Goal: Register for event/course

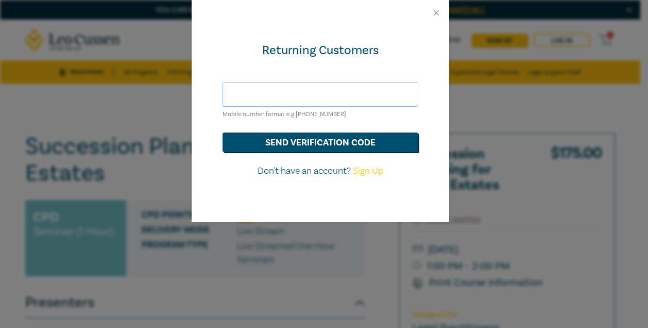
drag, startPoint x: 0, startPoint y: 0, endPoint x: 316, endPoint y: 100, distance: 331.9
click at [316, 100] on input "text" at bounding box center [321, 94] width 196 height 25
type input "[PERSON_NAME][EMAIL_ADDRESS][DOMAIN_NAME]"
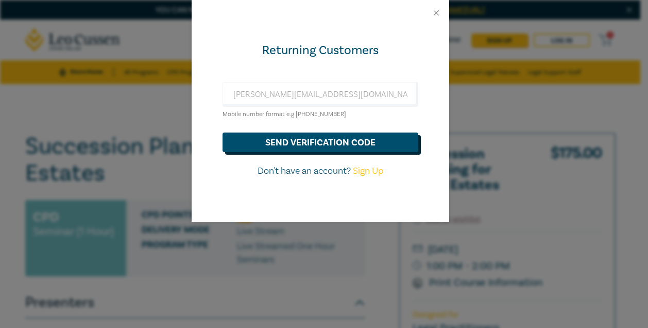
click at [302, 143] on button "send verification code" at bounding box center [321, 142] width 196 height 20
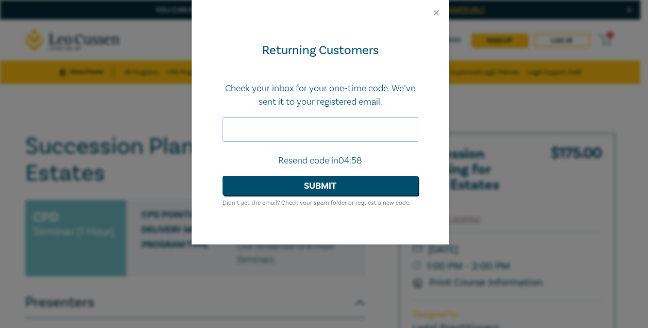
click at [298, 134] on input "text" at bounding box center [321, 129] width 196 height 25
type input "498464"
click at [339, 185] on button "Submit" at bounding box center [321, 186] width 196 height 20
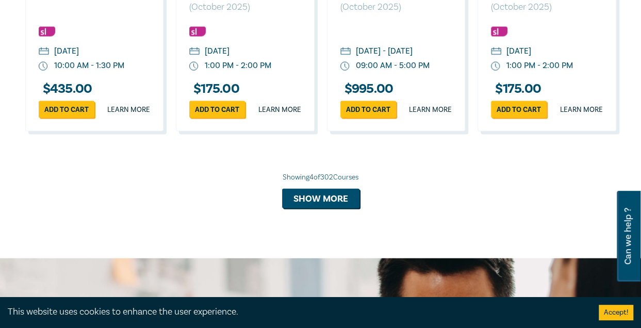
scroll to position [1134, 0]
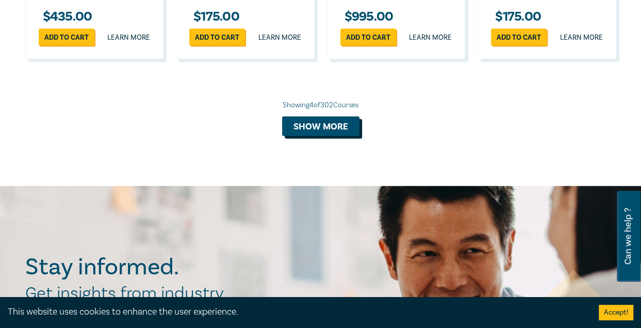
click at [328, 136] on button "Show more" at bounding box center [320, 126] width 77 height 20
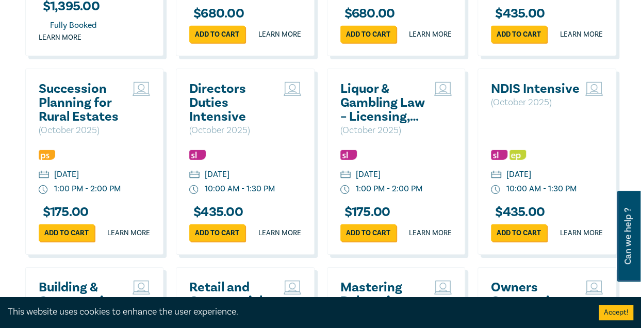
scroll to position [1598, 0]
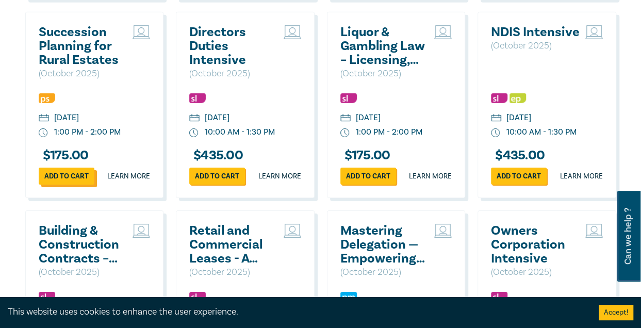
click at [67, 185] on link "Add to cart" at bounding box center [67, 176] width 56 height 17
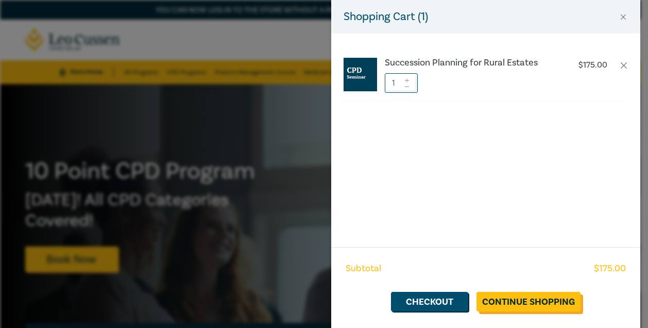
click at [529, 297] on link "Continue Shopping" at bounding box center [529, 302] width 104 height 20
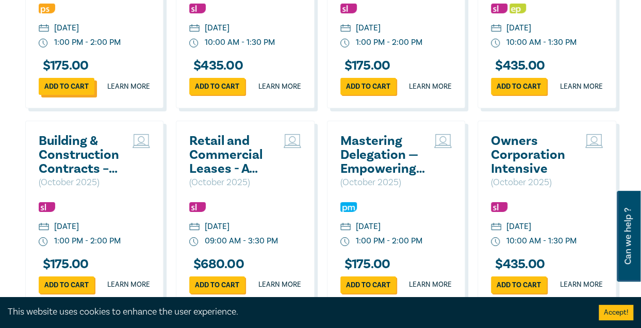
scroll to position [1704, 0]
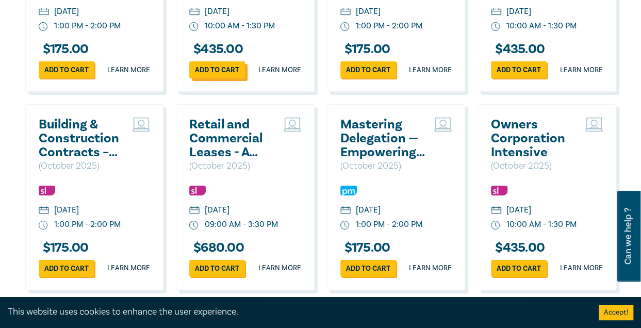
click at [222, 78] on link "Add to cart" at bounding box center [217, 69] width 56 height 17
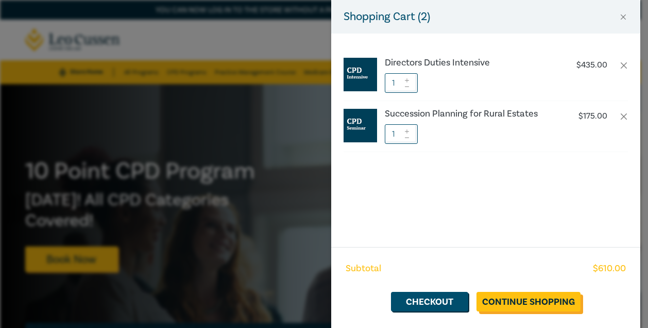
click at [529, 306] on link "Continue Shopping" at bounding box center [529, 302] width 104 height 20
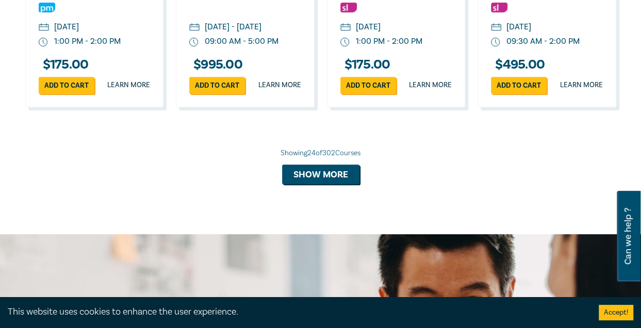
scroll to position [2065, 0]
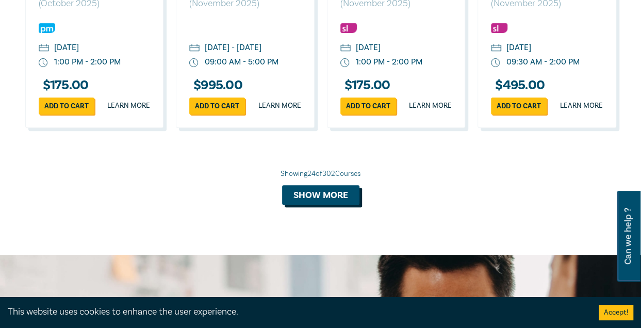
click at [328, 205] on button "Show more" at bounding box center [320, 195] width 77 height 20
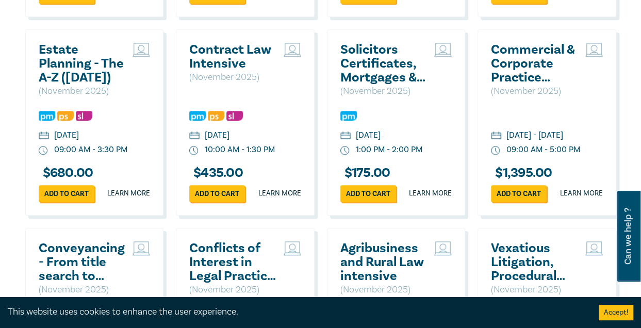
scroll to position [2271, 0]
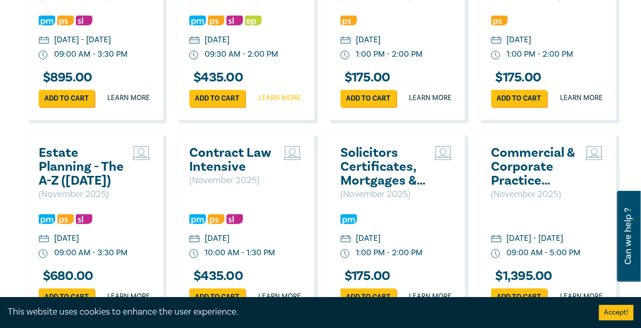
click at [272, 103] on link "Learn more" at bounding box center [279, 98] width 43 height 10
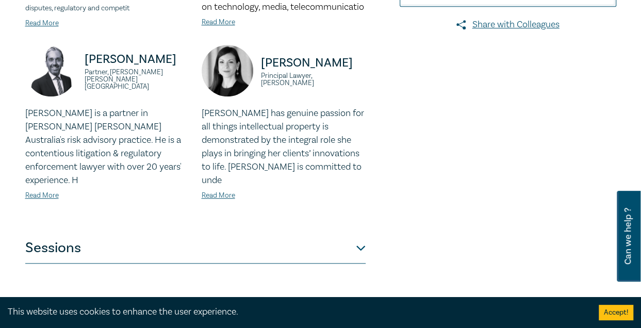
scroll to position [412, 0]
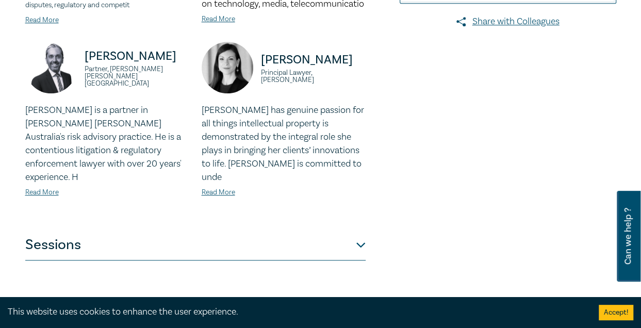
click at [356, 232] on button "Sessions" at bounding box center [195, 244] width 340 height 31
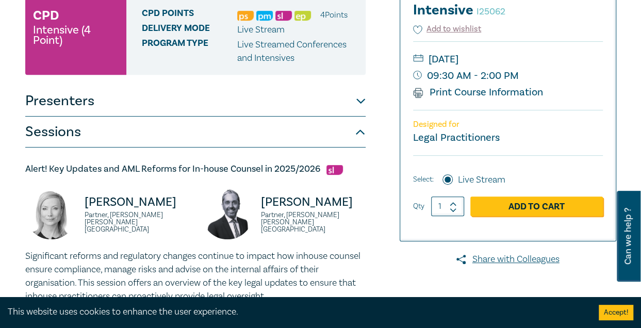
scroll to position [0, 0]
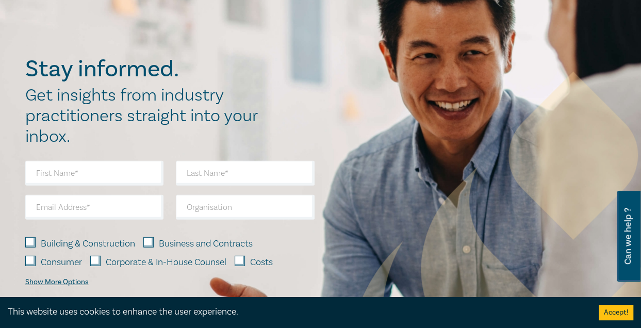
scroll to position [1309, 0]
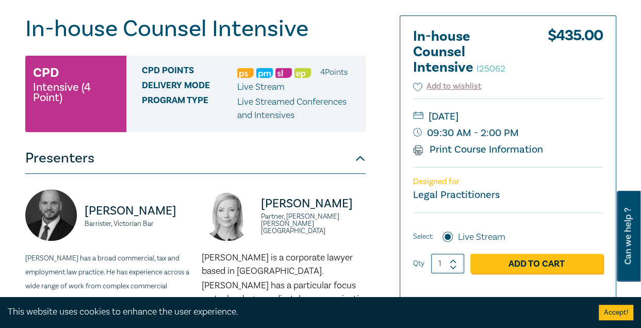
scroll to position [52, 0]
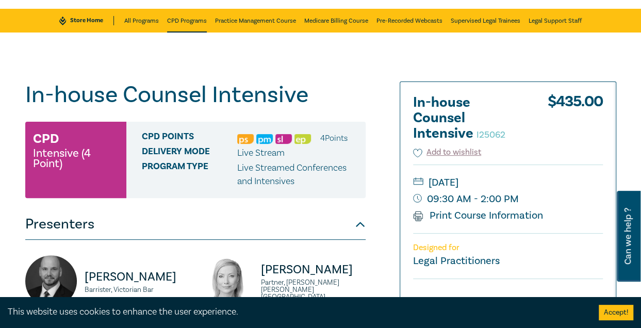
click at [179, 20] on link "CPD Programs" at bounding box center [187, 21] width 40 height 24
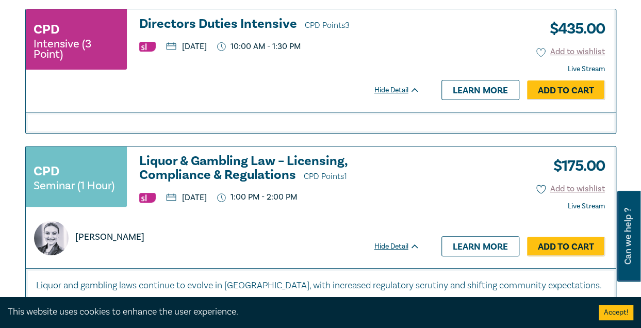
scroll to position [3969, 0]
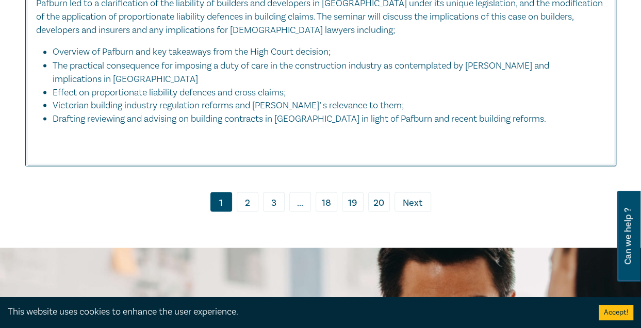
click at [249, 199] on link "2" at bounding box center [248, 202] width 22 height 20
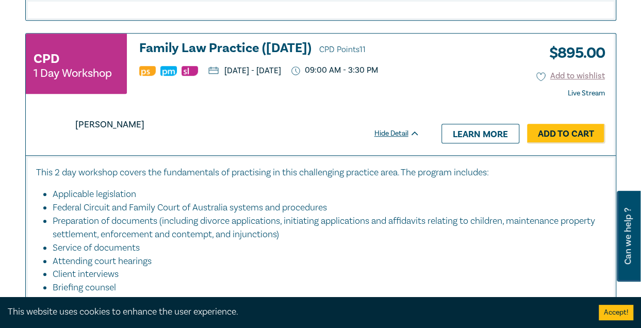
scroll to position [2113, 0]
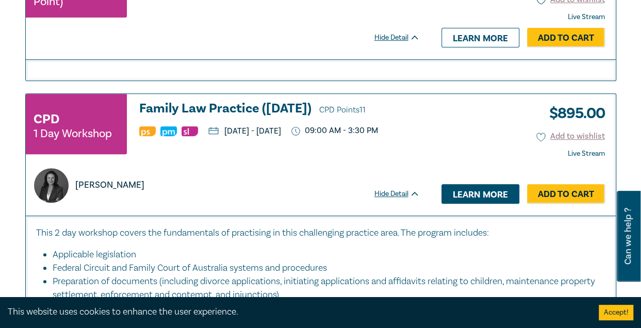
click at [458, 204] on link "Learn more" at bounding box center [480, 194] width 78 height 20
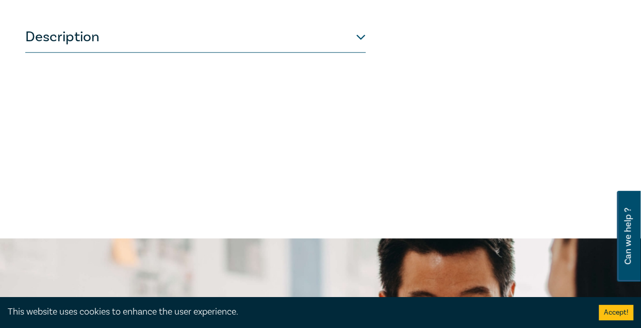
scroll to position [464, 0]
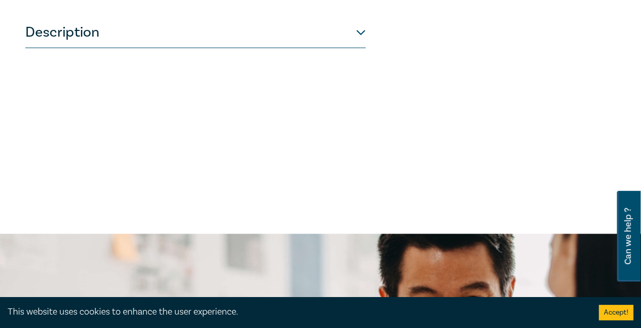
click at [347, 48] on button "Description" at bounding box center [195, 32] width 340 height 31
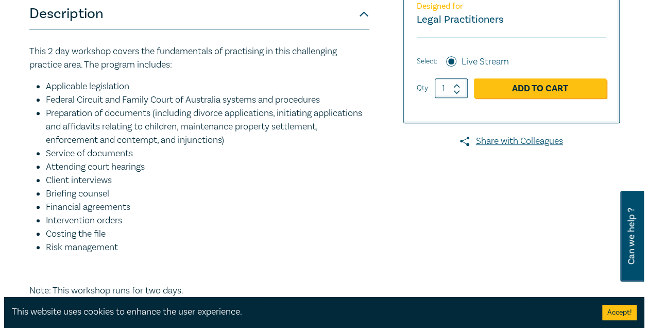
scroll to position [309, 0]
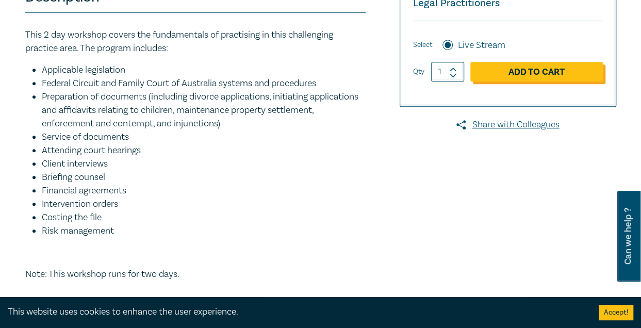
click at [524, 81] on link "Add to Cart" at bounding box center [536, 72] width 132 height 20
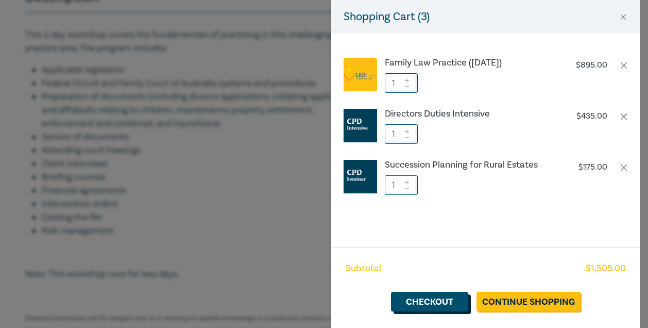
click at [422, 299] on link "Checkout" at bounding box center [429, 302] width 77 height 20
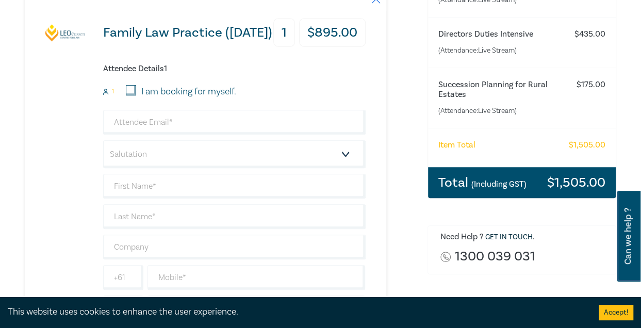
scroll to position [206, 0]
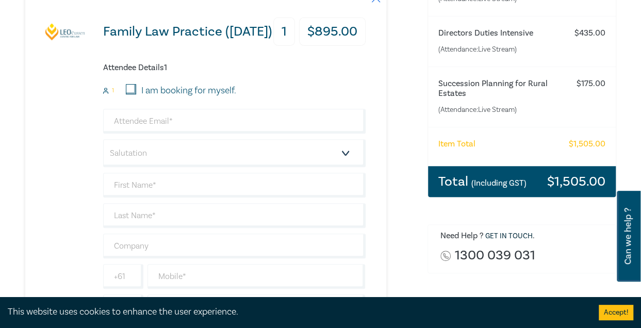
click at [133, 88] on input "I am booking for myself." at bounding box center [131, 89] width 10 height 10
checkbox input "true"
type input "[PERSON_NAME][EMAIL_ADDRESS][DOMAIN_NAME]"
type input "[PERSON_NAME]"
type input "McLachlan"
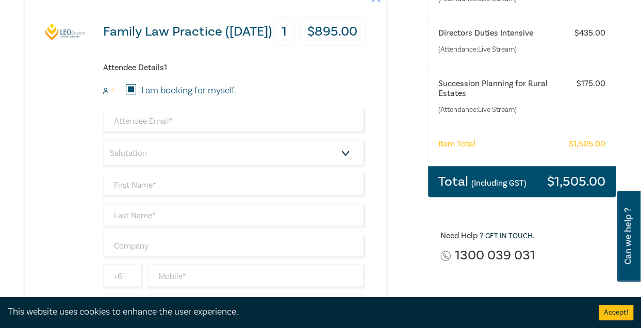
type input "408992918"
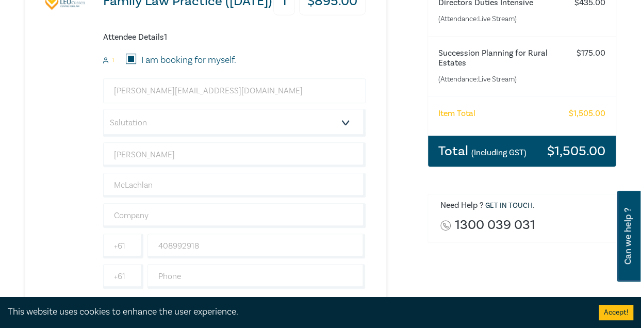
scroll to position [258, 0]
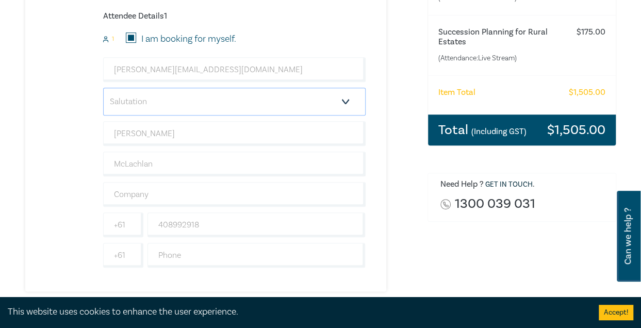
click at [233, 103] on select "Salutation Mr. Mrs. Ms. Miss Dr. Prof. Other" at bounding box center [234, 102] width 262 height 28
select select "Ms."
click at [103, 88] on select "Salutation Mr. Mrs. Ms. Miss Dr. Prof. Other" at bounding box center [234, 102] width 262 height 28
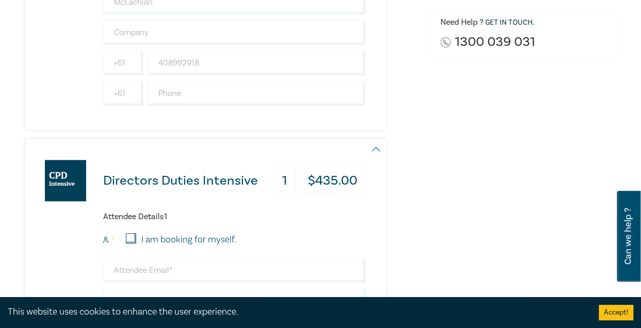
scroll to position [464, 0]
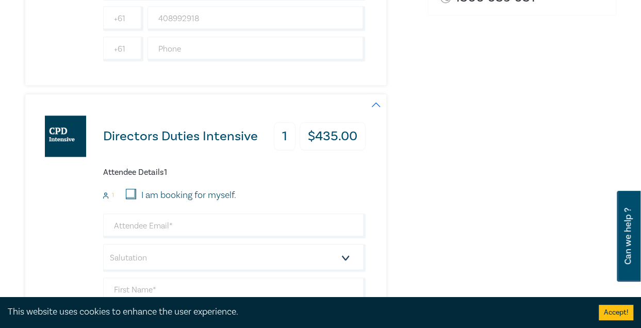
click at [131, 189] on input "I am booking for myself." at bounding box center [131, 194] width 10 height 10
checkbox input "true"
type input "[PERSON_NAME][EMAIL_ADDRESS][DOMAIN_NAME]"
type input "[PERSON_NAME]"
type input "McLachlan"
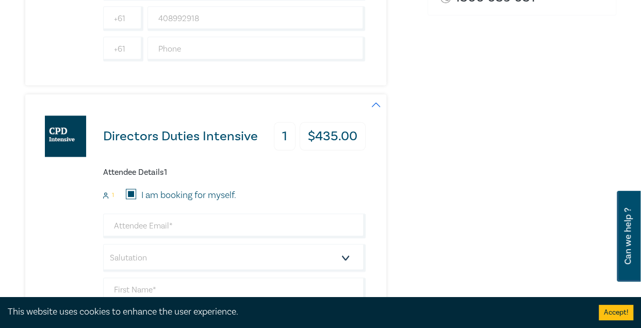
type input "408992918"
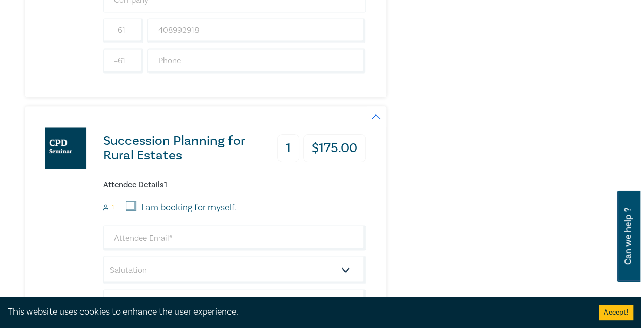
scroll to position [825, 0]
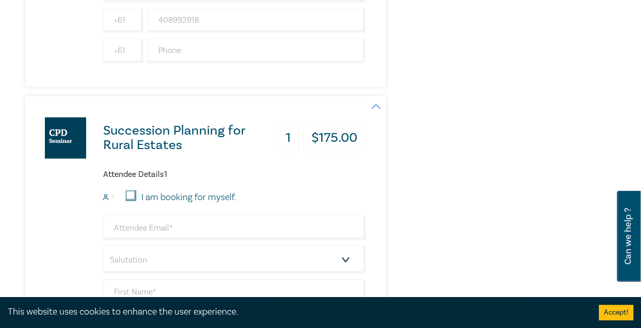
click at [139, 192] on div "I am booking for myself." at bounding box center [181, 196] width 110 height 13
click at [130, 190] on input "I am booking for myself." at bounding box center [131, 195] width 10 height 10
checkbox input "true"
type input "[PERSON_NAME][EMAIL_ADDRESS][DOMAIN_NAME]"
type input "[PERSON_NAME]"
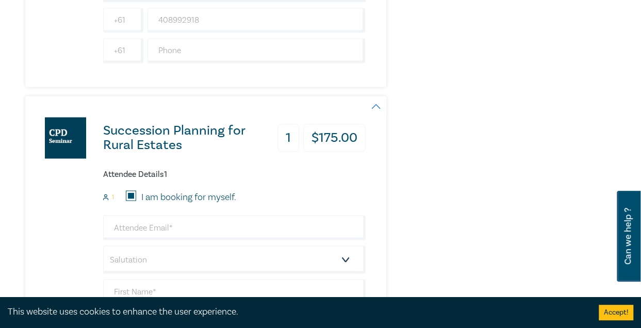
type input "McLachlan"
type input "408992918"
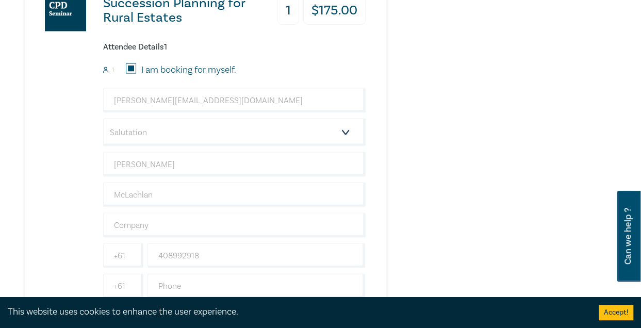
scroll to position [1082, 0]
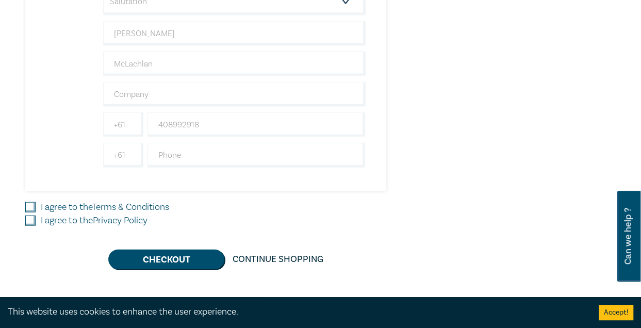
click at [34, 202] on input "I agree to the Terms & Conditions" at bounding box center [30, 207] width 10 height 10
checkbox input "true"
click at [30, 218] on input "I agree to the Privacy Policy" at bounding box center [30, 220] width 10 height 10
checkbox input "true"
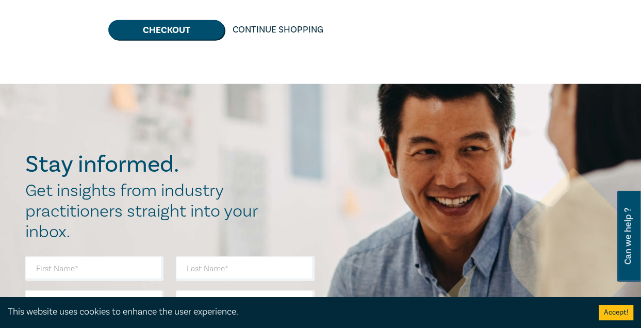
scroll to position [1185, 0]
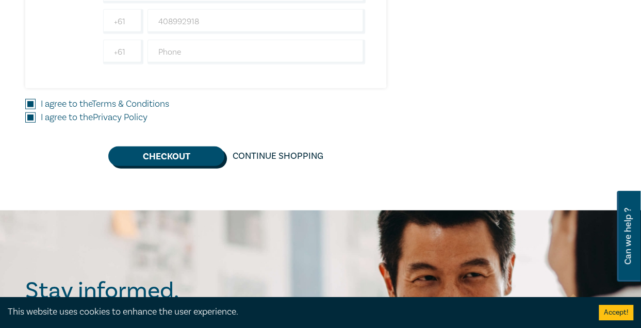
click at [155, 148] on button "Checkout" at bounding box center [166, 156] width 116 height 20
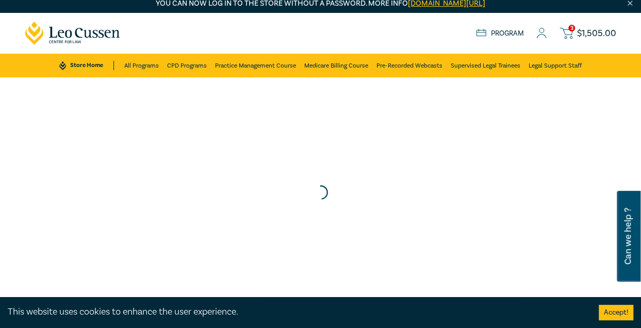
scroll to position [0, 0]
